Goal: Obtain resource: Obtain resource

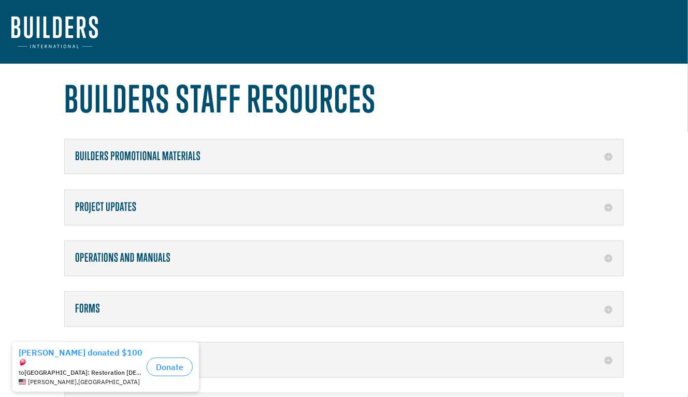
click at [121, 316] on div "Forms Project Funds Disbursement Request Video Request Form" at bounding box center [343, 308] width 559 height 35
click at [607, 304] on h5 "Forms" at bounding box center [343, 308] width 537 height 13
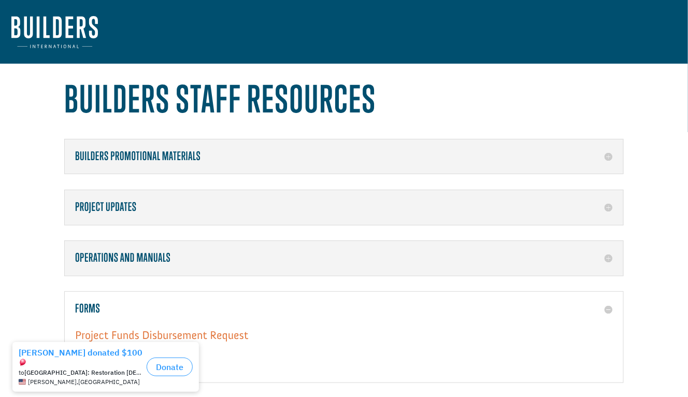
click at [232, 337] on link "Project Funds Disbursement Request" at bounding box center [161, 337] width 173 height 19
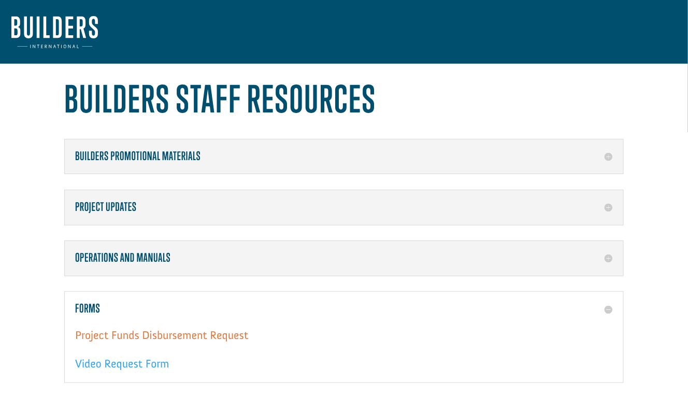
click at [178, 329] on link "Project Funds Disbursement Request" at bounding box center [161, 337] width 173 height 19
